Goal: Task Accomplishment & Management: Manage account settings

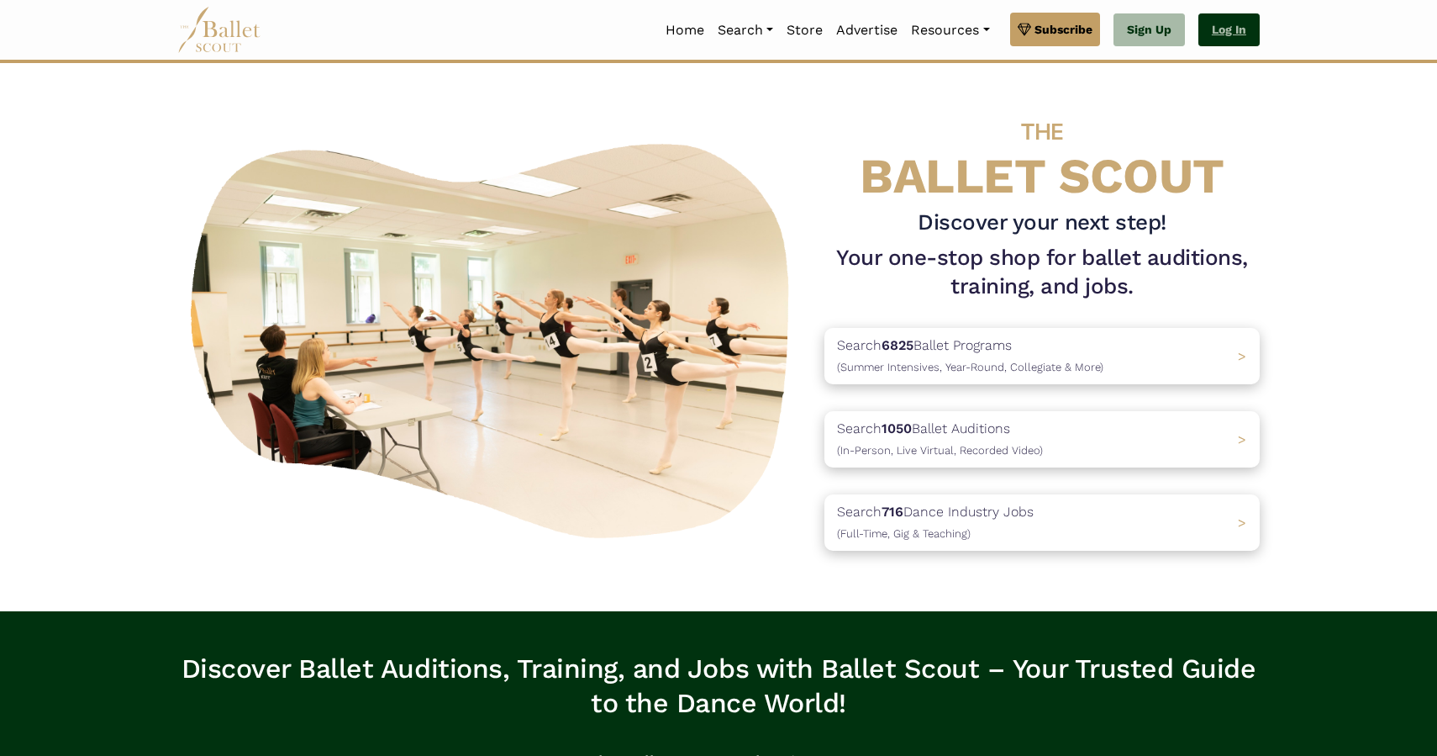
click at [1242, 25] on link "Log In" at bounding box center [1229, 30] width 61 height 34
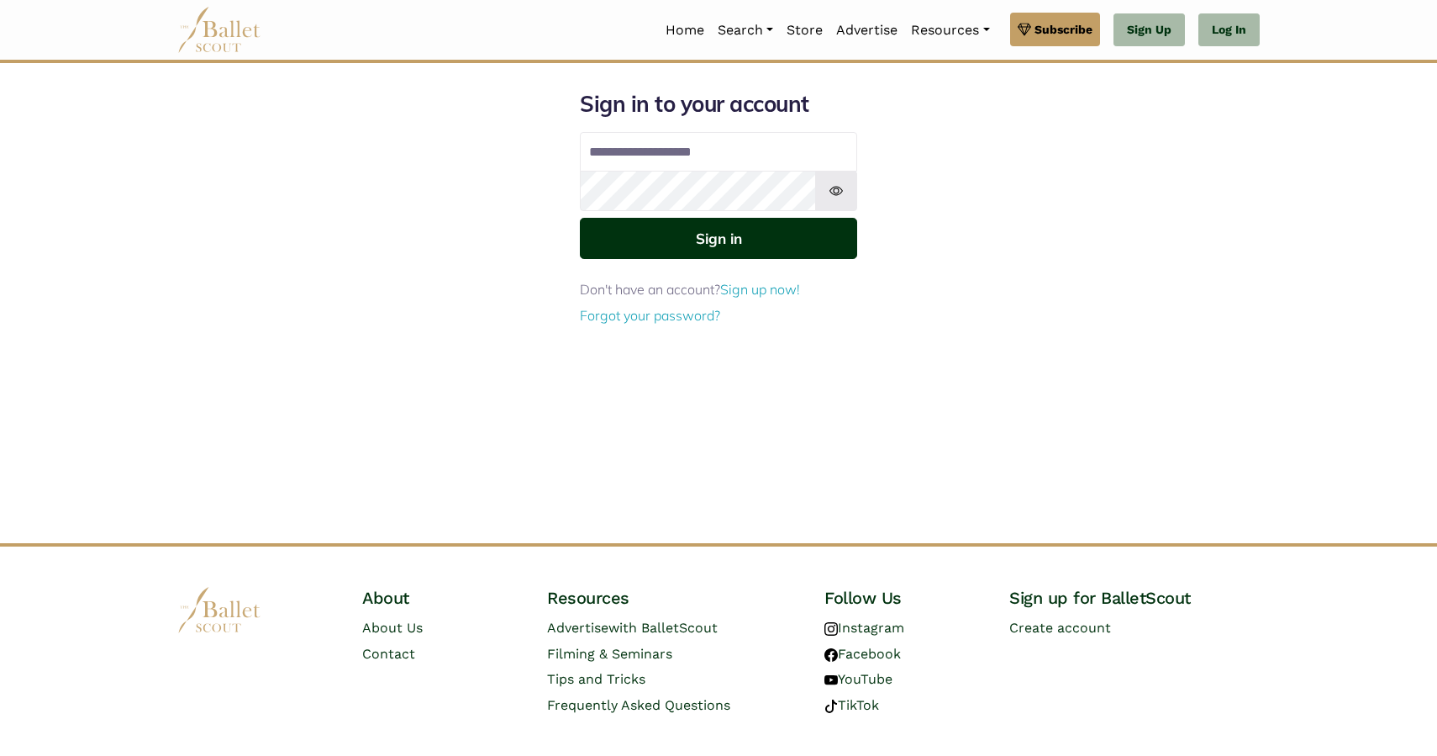
type input "**********"
click at [723, 236] on button "Sign in" at bounding box center [718, 238] width 277 height 41
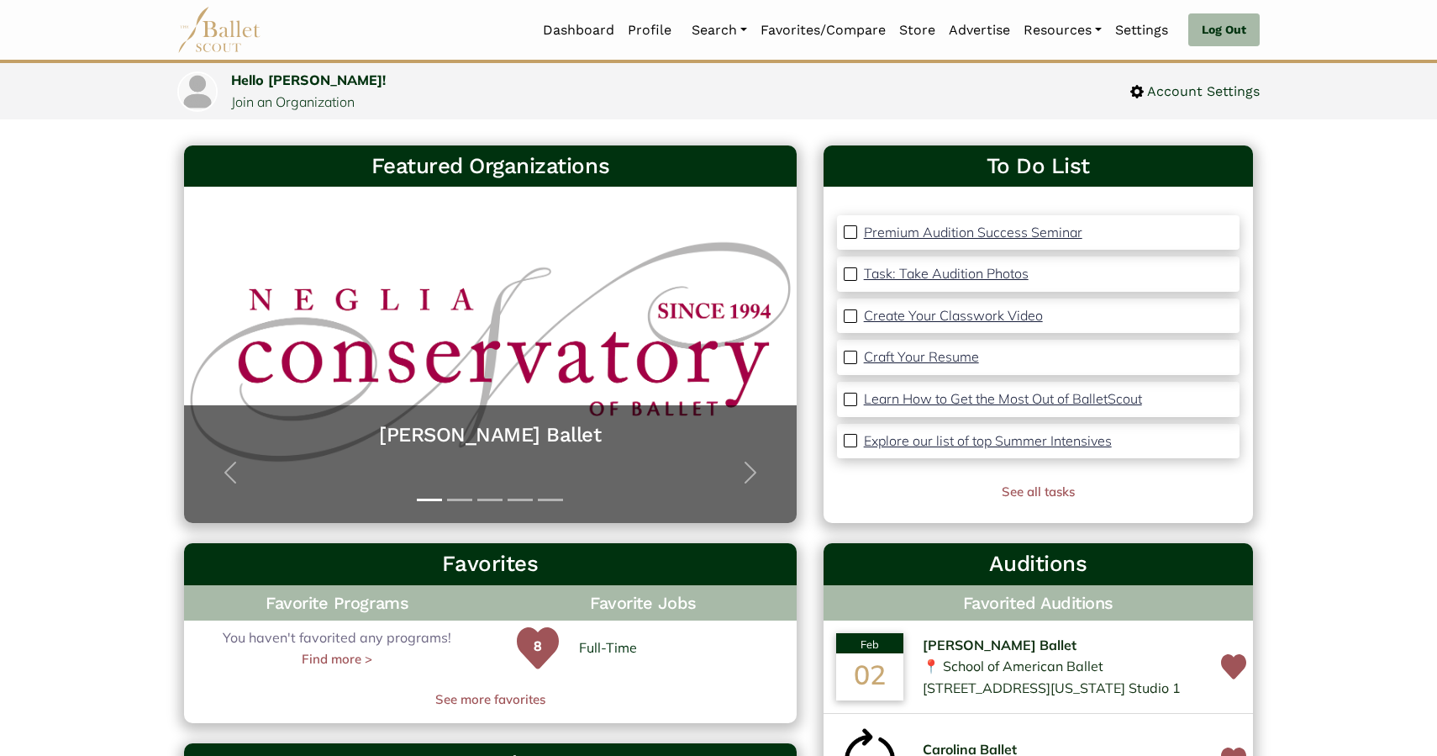
scroll to position [56, 0]
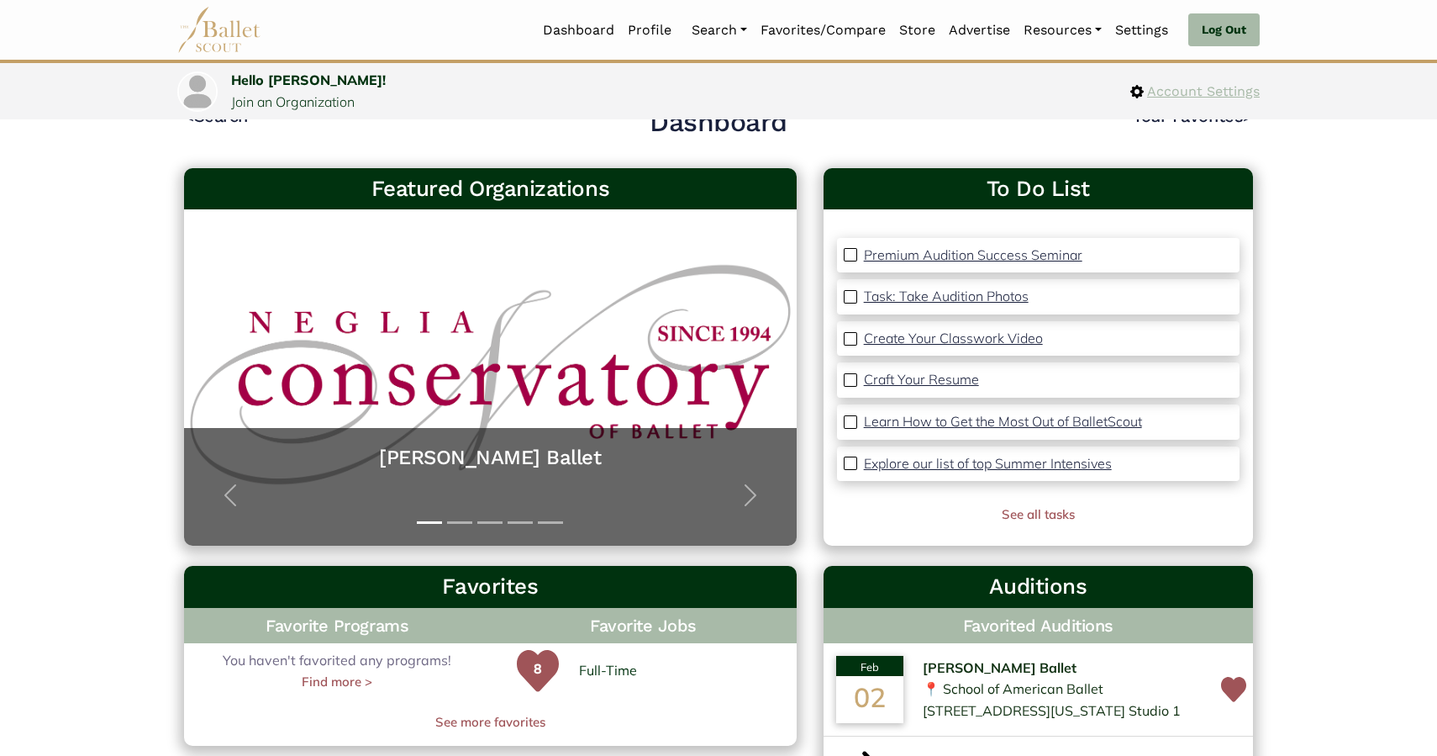
click at [1180, 89] on span "Account Settings" at bounding box center [1202, 92] width 116 height 22
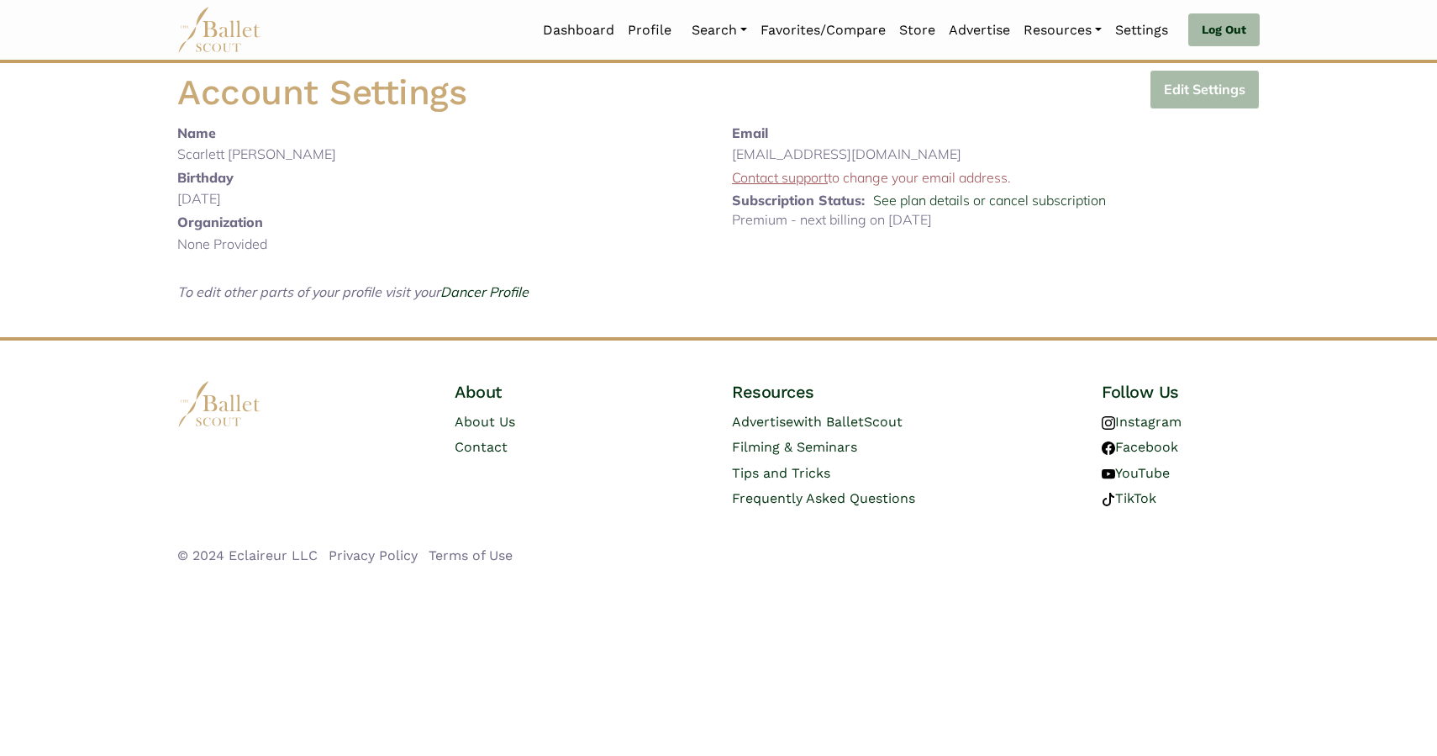
click at [1222, 90] on button "Edit Settings" at bounding box center [1205, 90] width 110 height 40
